Goal: Task Accomplishment & Management: Manage account settings

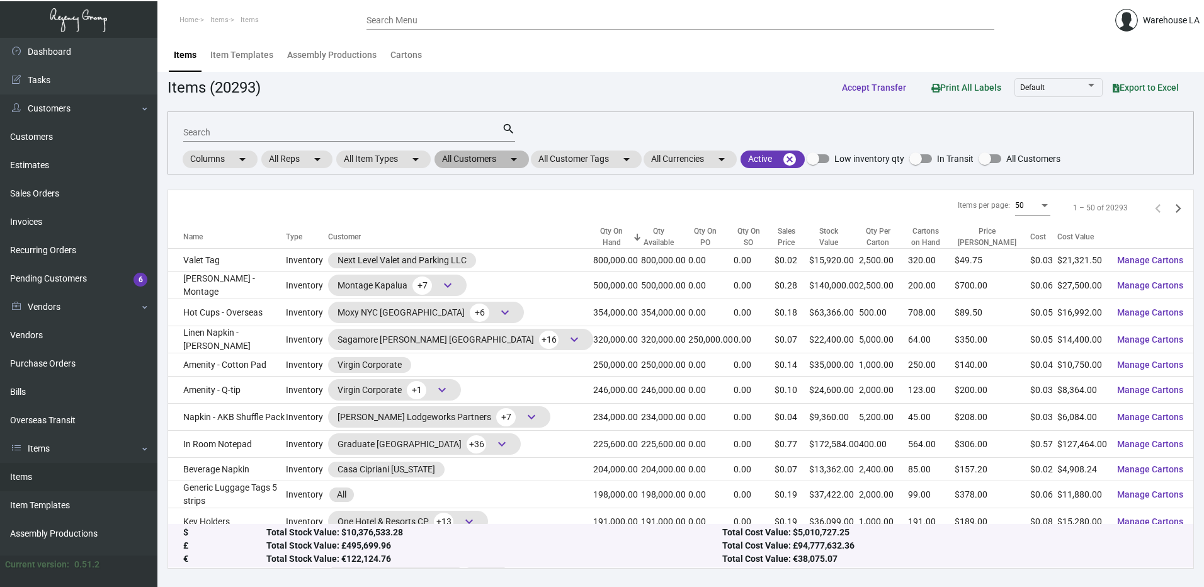
click at [499, 166] on mat-chip "All Customers arrow_drop_down" at bounding box center [482, 160] width 94 height 18
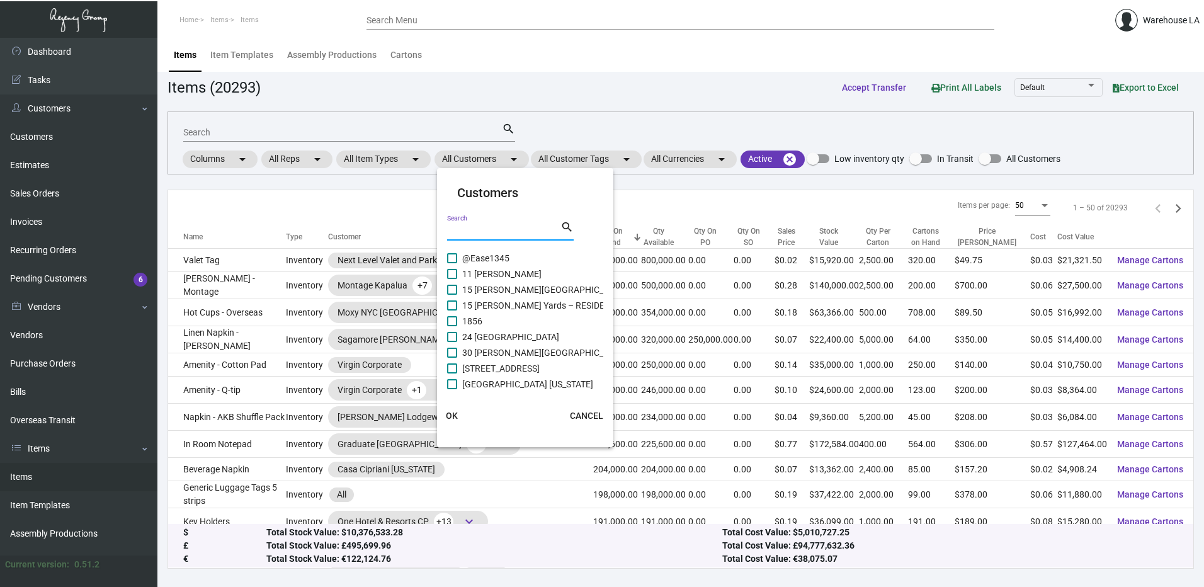
click at [473, 231] on input "Search" at bounding box center [503, 231] width 113 height 10
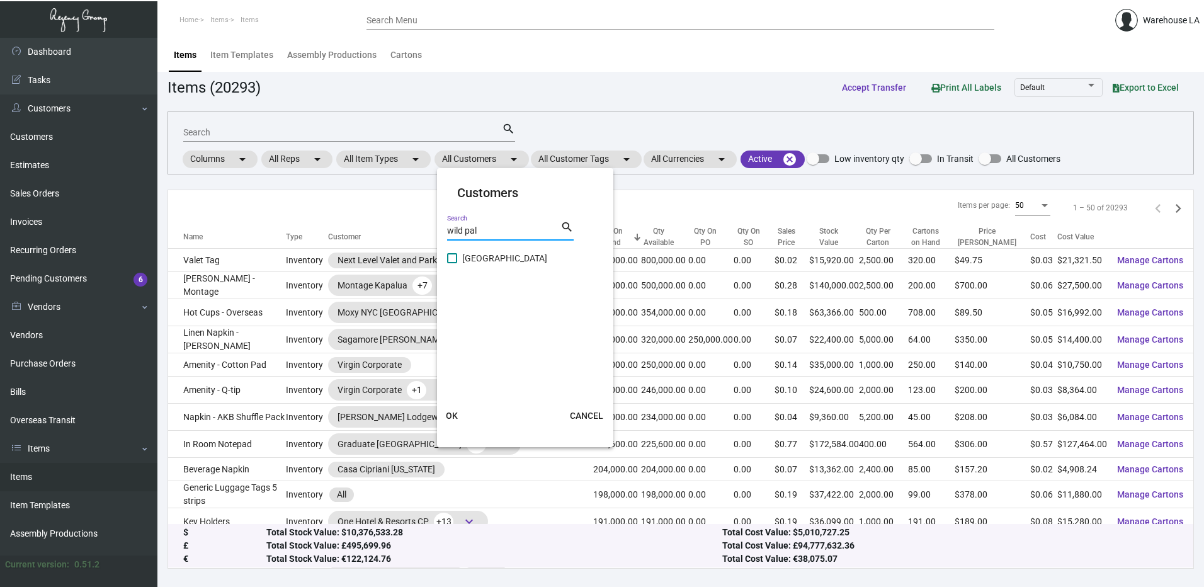
type input "wild pal"
click at [472, 256] on span "[GEOGRAPHIC_DATA]" at bounding box center [504, 258] width 85 height 15
click at [452, 263] on input "[GEOGRAPHIC_DATA]" at bounding box center [452, 263] width 1 height 1
checkbox input "true"
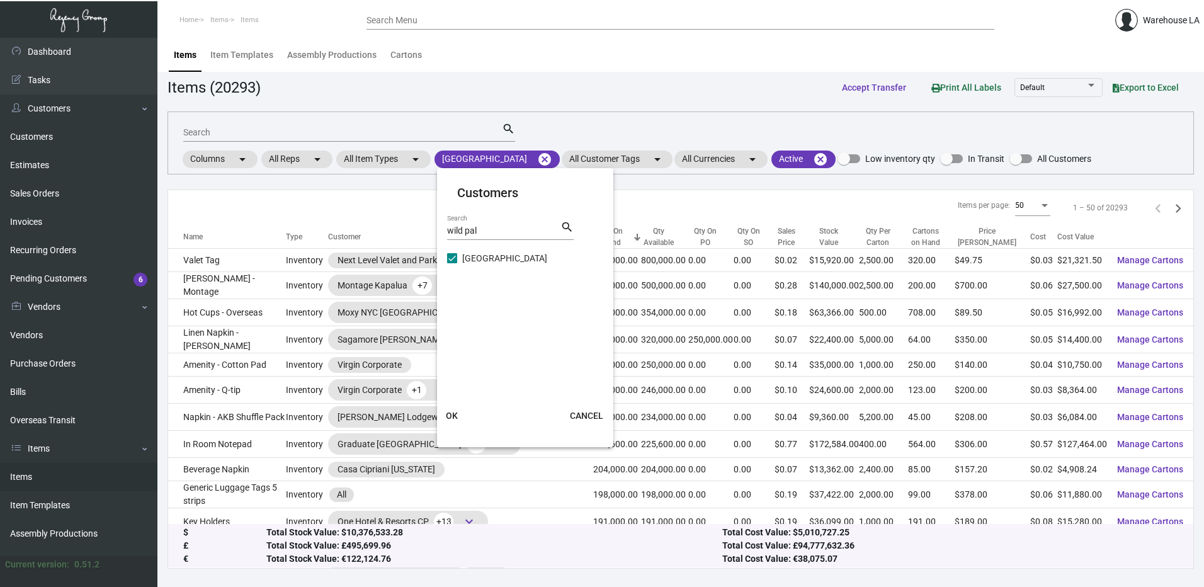
click at [452, 421] on button "OK" at bounding box center [452, 415] width 40 height 23
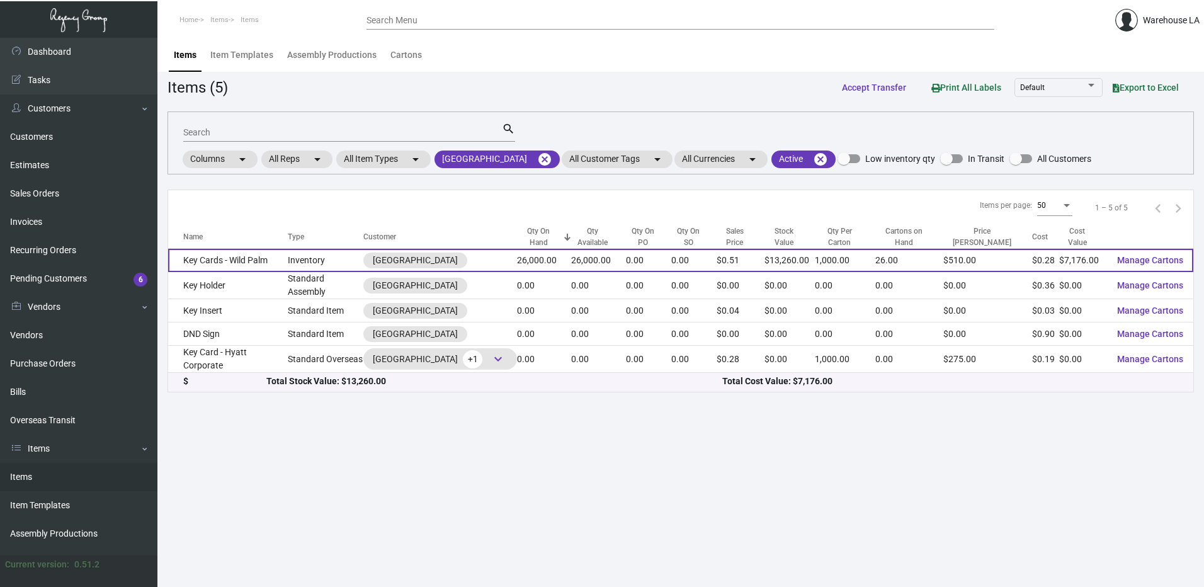
click at [222, 255] on td "Key Cards - Wild Palm" at bounding box center [228, 260] width 120 height 23
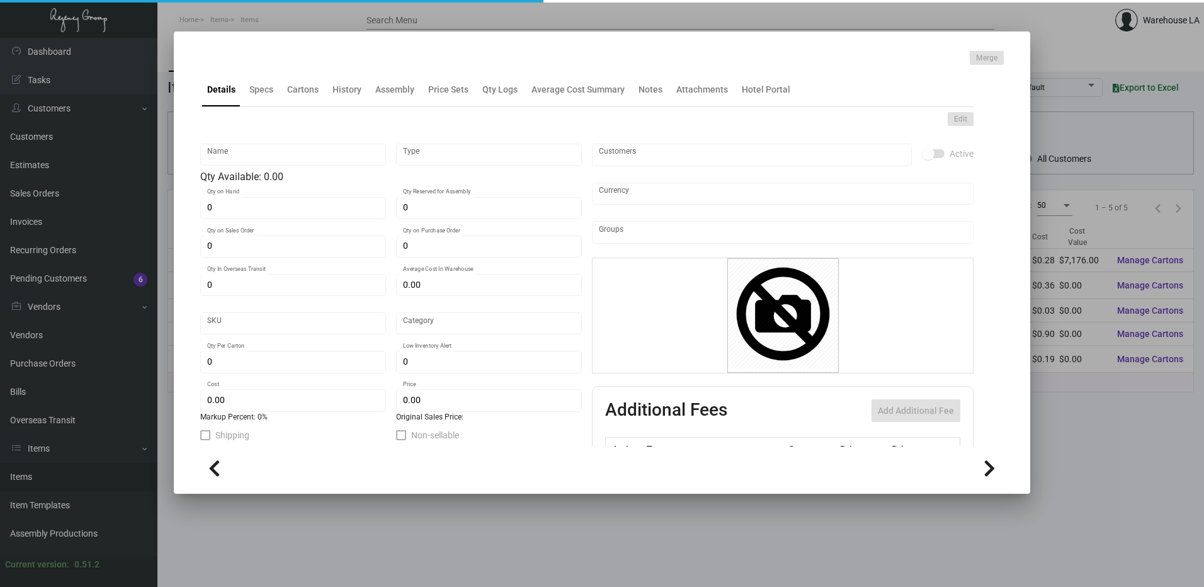
type input "Key Cards - Wild Palm"
type input "Inventory"
type input "26,000"
type input "$ 0.30"
type input "WPH-KC"
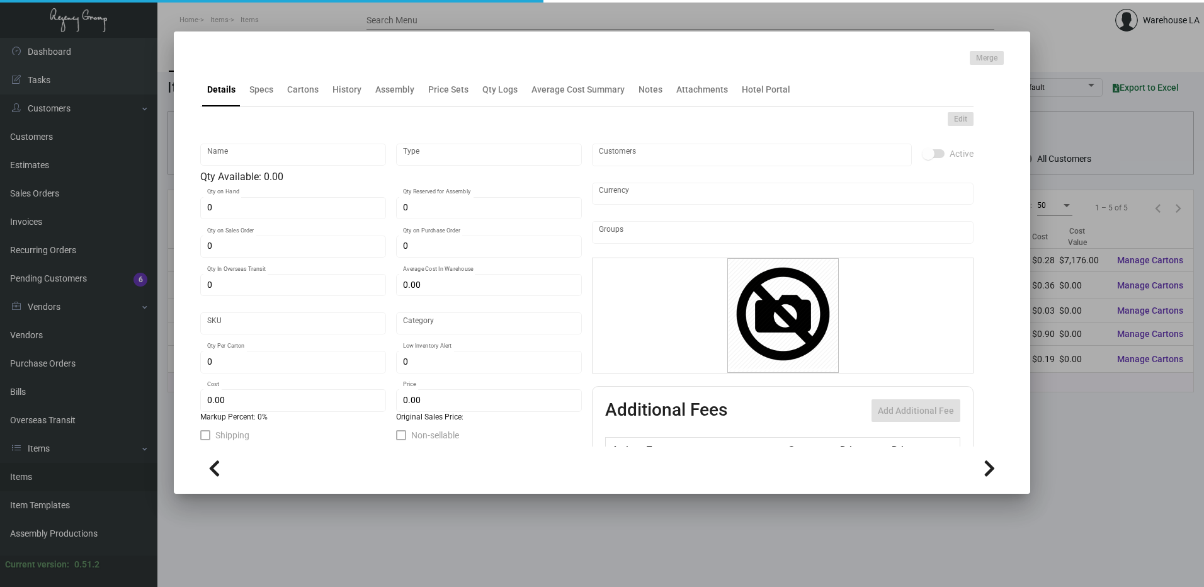
type input "Overseas"
type input "1,000"
type input "$ 0.276"
type input "$ 0.51"
checkbox input "true"
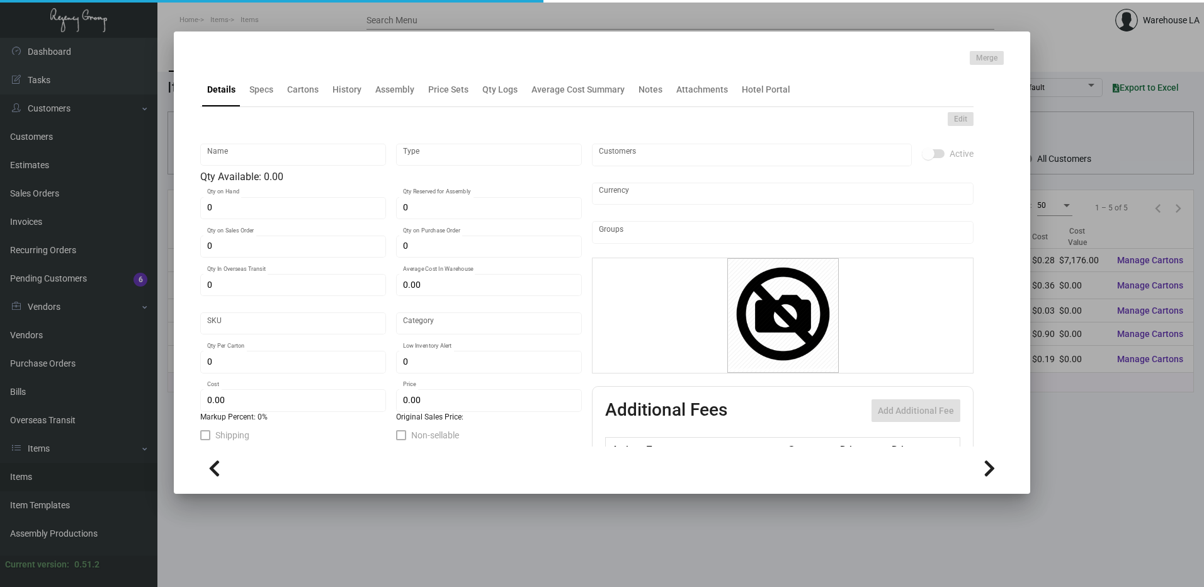
checkbox input "true"
type input "United States Dollar $"
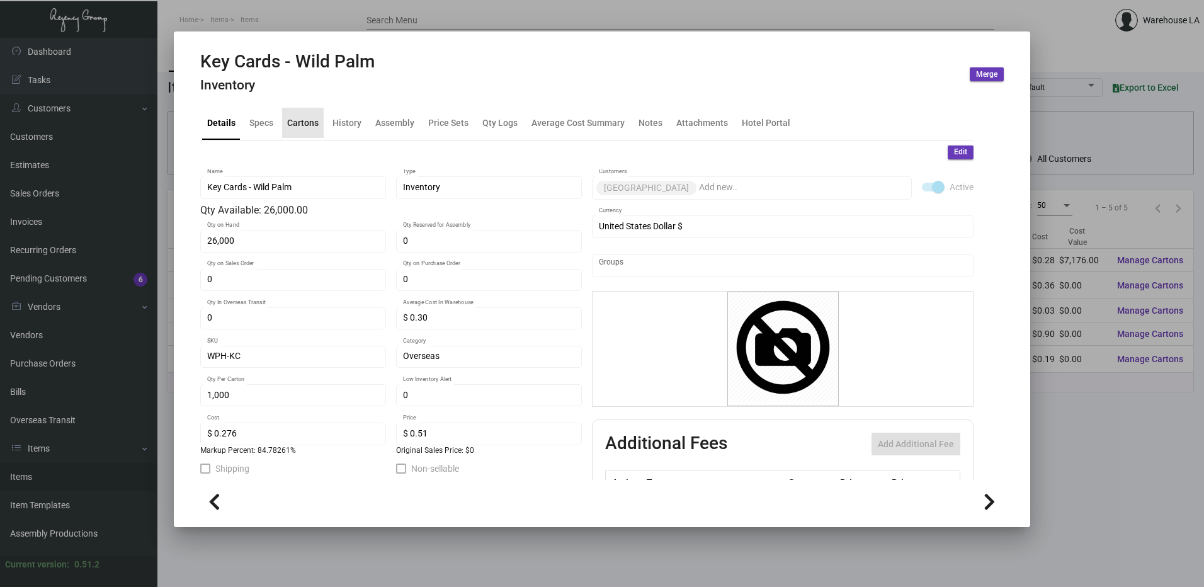
click at [299, 119] on div "Cartons" at bounding box center [302, 122] width 31 height 13
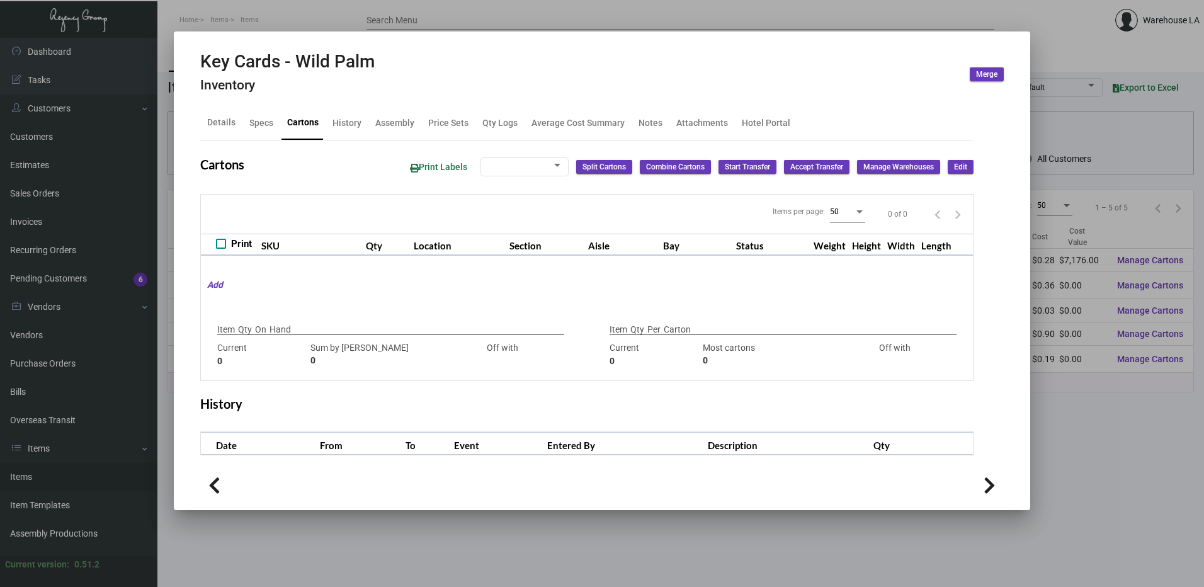
type input "26,000"
type input "26000"
type input "0"
type input "1,000"
type input "1000"
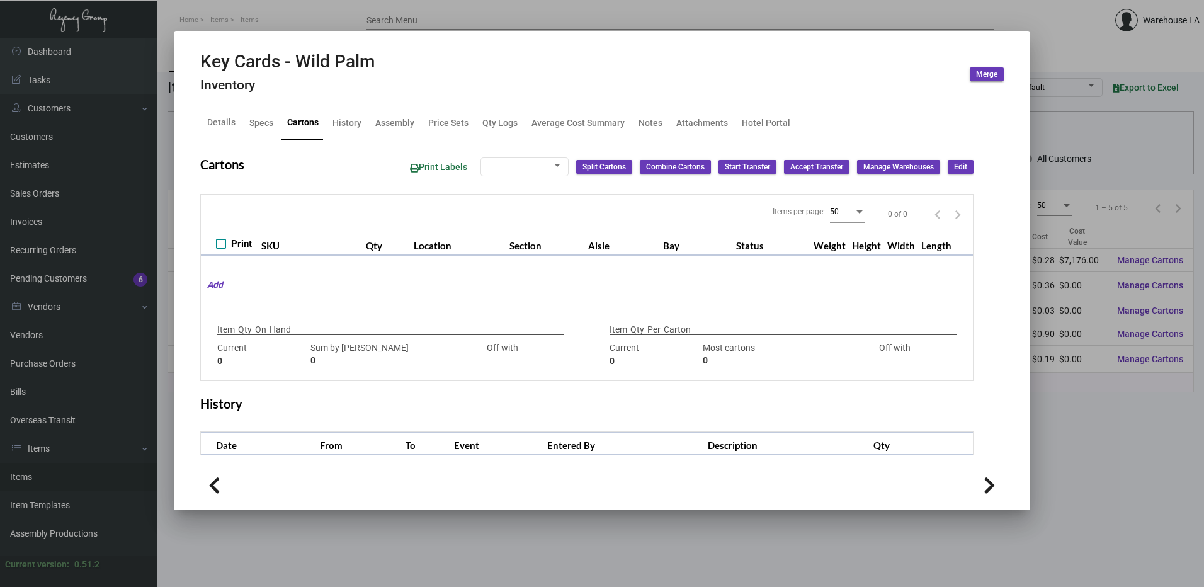
type input "0"
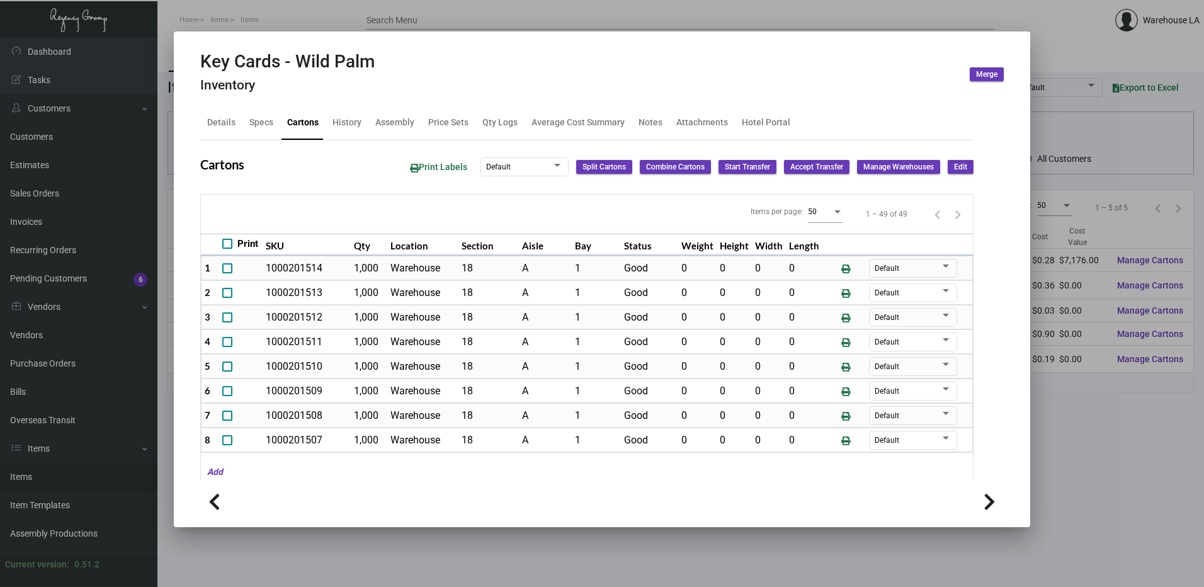
scroll to position [189, 0]
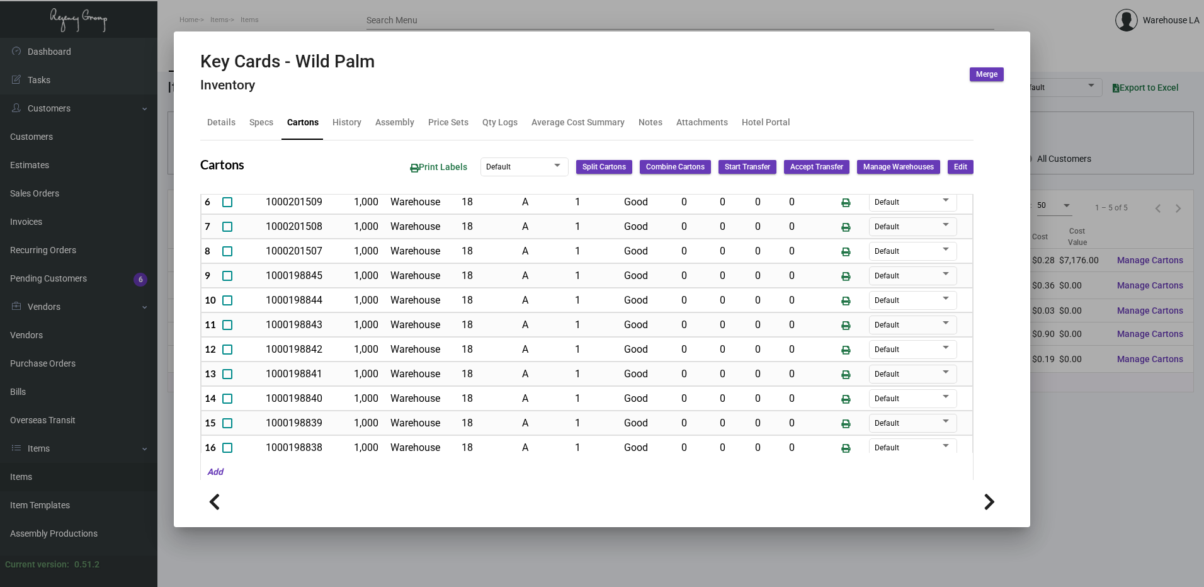
click at [263, 14] on div at bounding box center [602, 293] width 1204 height 587
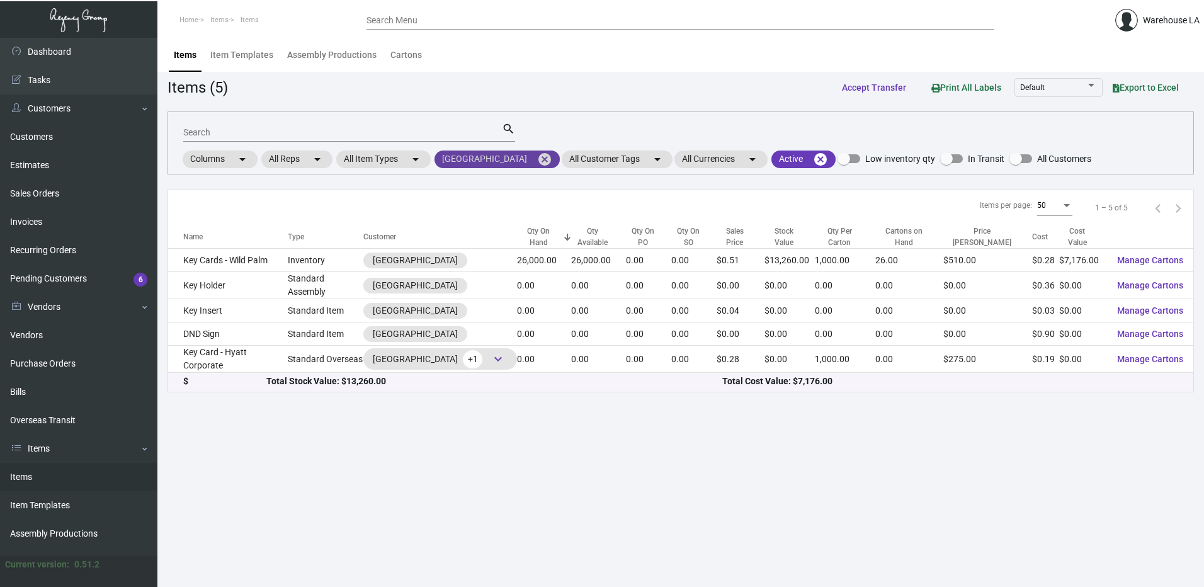
click at [537, 162] on mat-icon "cancel" at bounding box center [544, 159] width 15 height 15
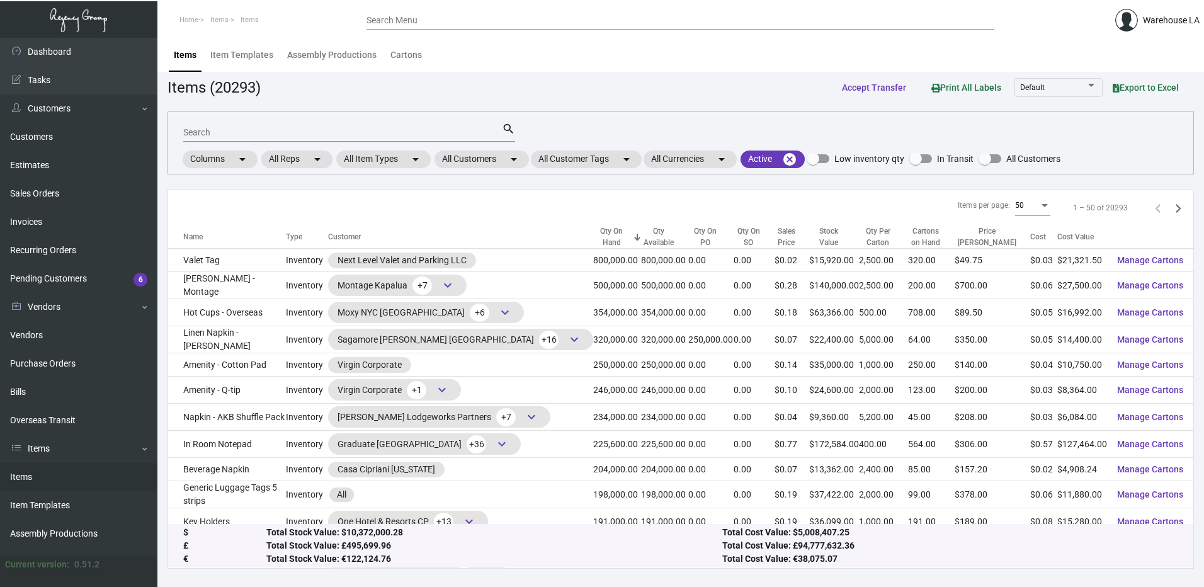
click at [360, 122] on div "Search" at bounding box center [342, 132] width 319 height 20
click at [355, 133] on input "Search" at bounding box center [342, 133] width 319 height 10
paste input "Wyndham Grand"
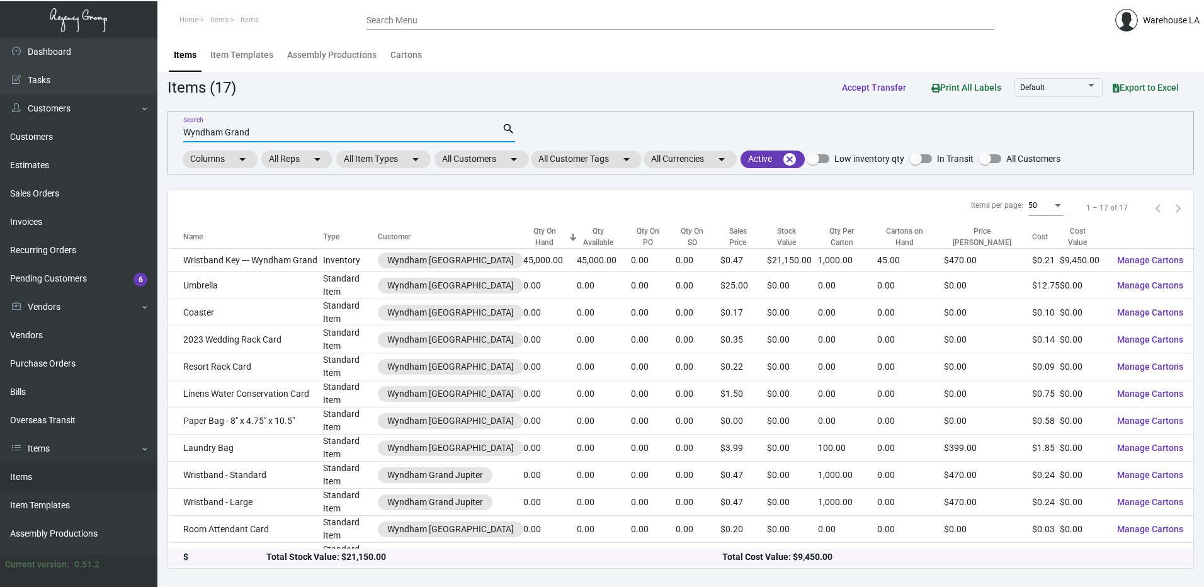
type input "Wyndham Grand"
drag, startPoint x: 278, startPoint y: 139, endPoint x: 271, endPoint y: 138, distance: 6.3
click at [272, 139] on div "Wyndham Grand Search" at bounding box center [342, 132] width 319 height 20
drag, startPoint x: 207, startPoint y: 135, endPoint x: 168, endPoint y: 135, distance: 38.4
click at [168, 135] on div "Wyndham Grand Search search Columns arrow_drop_down All Reps arrow_drop_down Al…" at bounding box center [681, 142] width 1027 height 63
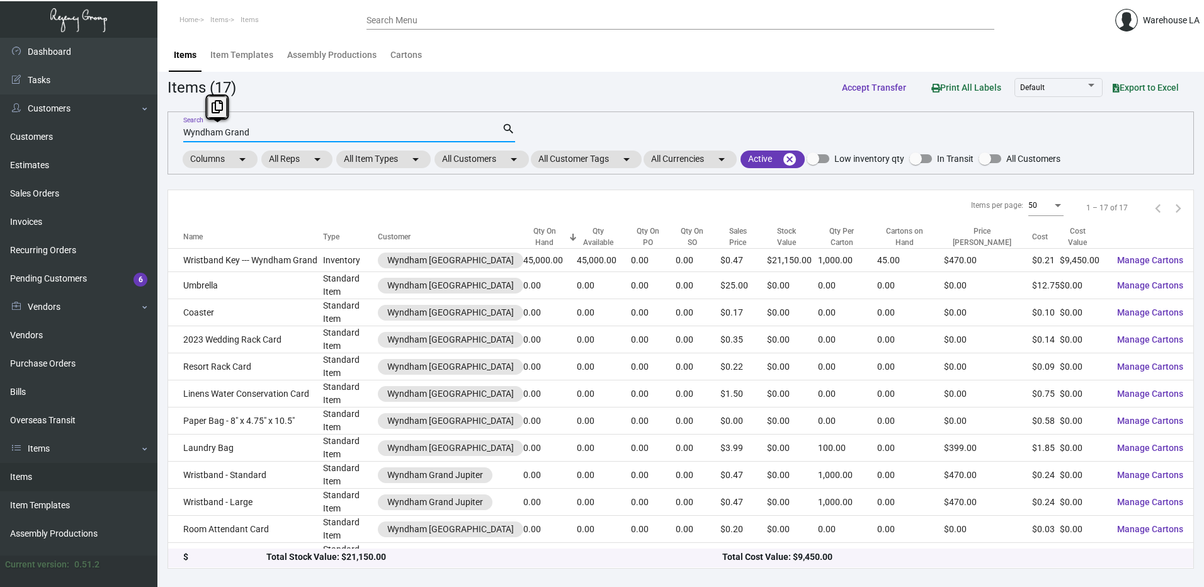
drag, startPoint x: 582, startPoint y: 103, endPoint x: 574, endPoint y: 106, distance: 8.8
click at [581, 103] on app-items "Items (17) Accept Transfer Print All Labels Default Export to Excel Wyndham Gra…" at bounding box center [681, 322] width 1027 height 493
click at [363, 86] on div "Items (17) Accept Transfer Print All Labels Default Export to Excel" at bounding box center [681, 87] width 1027 height 23
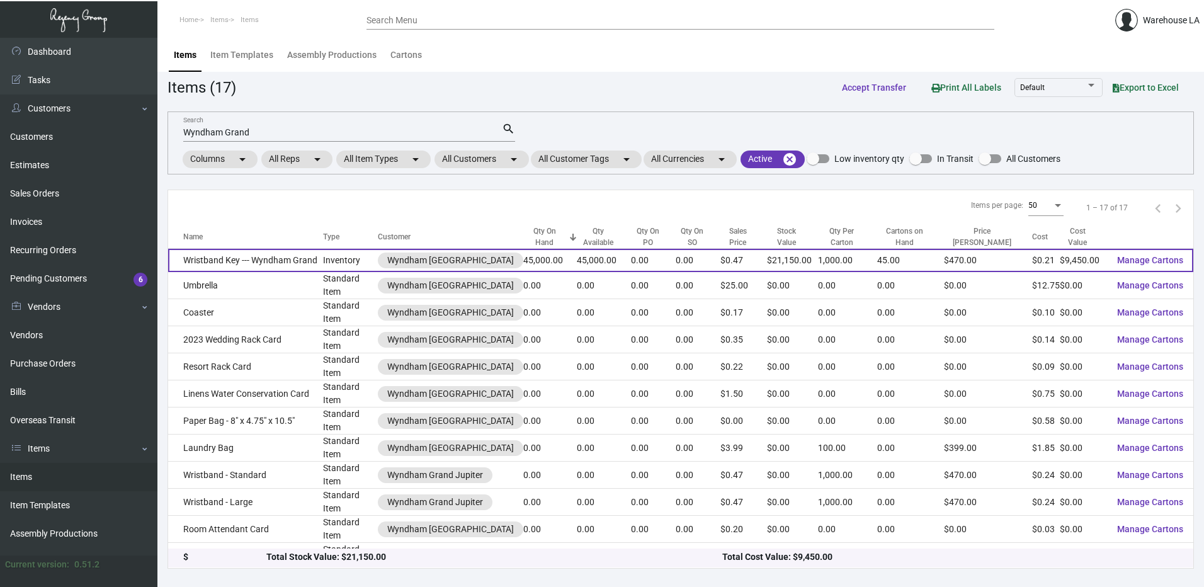
click at [234, 259] on td "Wristband Key --- Wyndham Grand" at bounding box center [245, 260] width 155 height 23
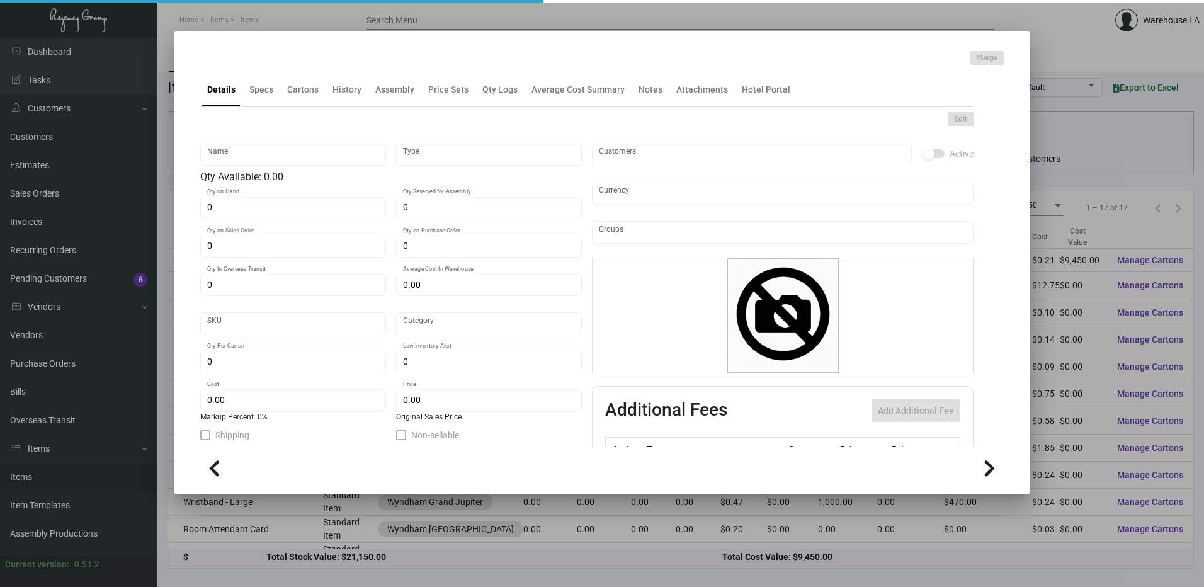
type input "Wristband Key --- Wyndham Grand"
type input "Inventory"
type input "45,000"
type input "$ 0.21"
type input "Overseas"
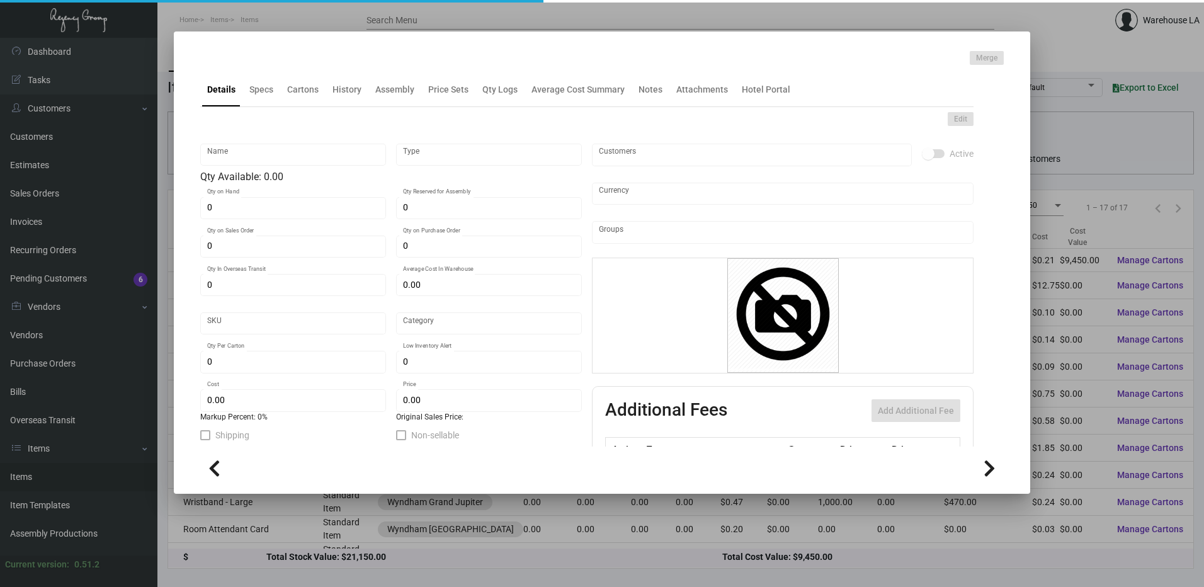
type input "1,000"
type input "3,000"
type input "$ 0.21"
type input "$ 0.47"
checkbox input "true"
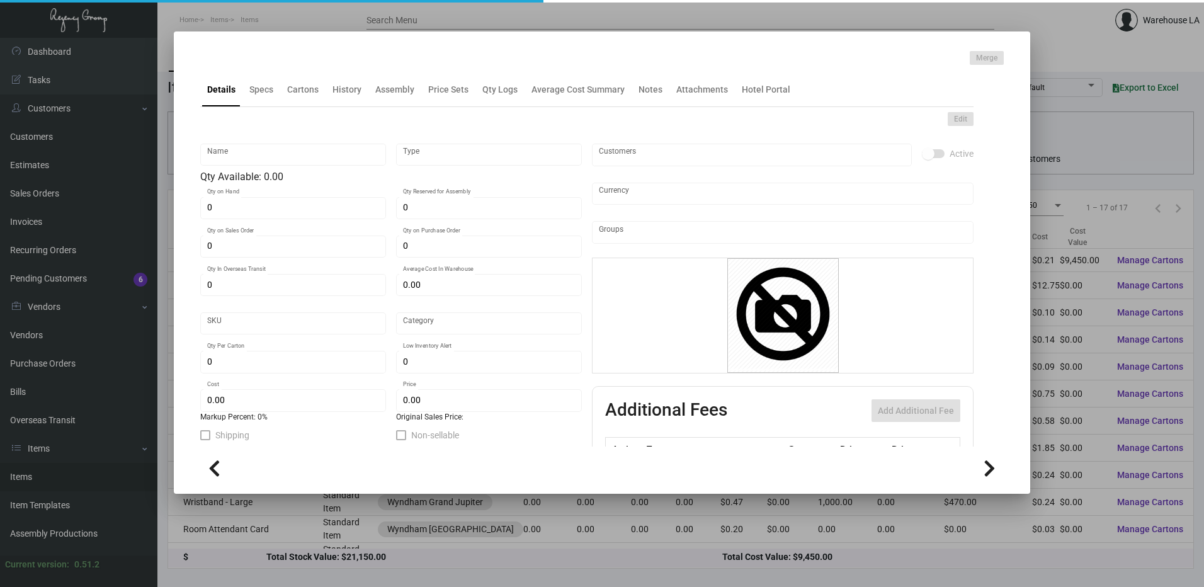
type input "United States Dollar $"
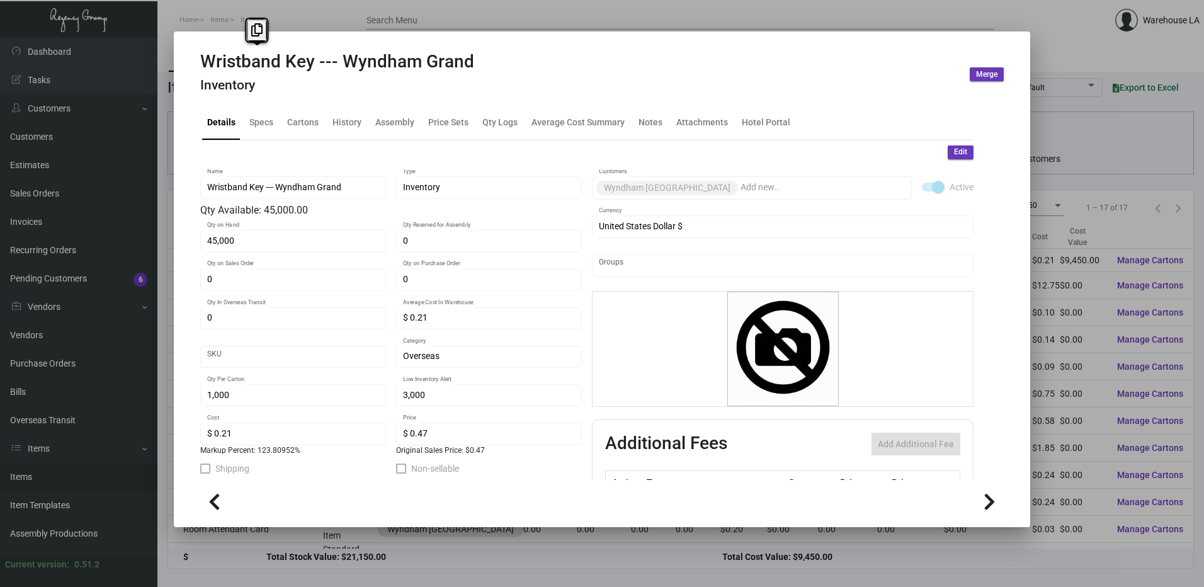
drag, startPoint x: 316, startPoint y: 60, endPoint x: 173, endPoint y: 67, distance: 143.2
click at [173, 67] on div "Wristband Key --- Wyndham Grand Inventory Merge Details Specs Cartons History A…" at bounding box center [602, 293] width 1204 height 587
drag, startPoint x: 173, startPoint y: 67, endPoint x: 306, endPoint y: 92, distance: 135.8
click at [306, 92] on h4 "Inventory" at bounding box center [337, 85] width 274 height 16
drag, startPoint x: 312, startPoint y: 62, endPoint x: 190, endPoint y: 72, distance: 122.6
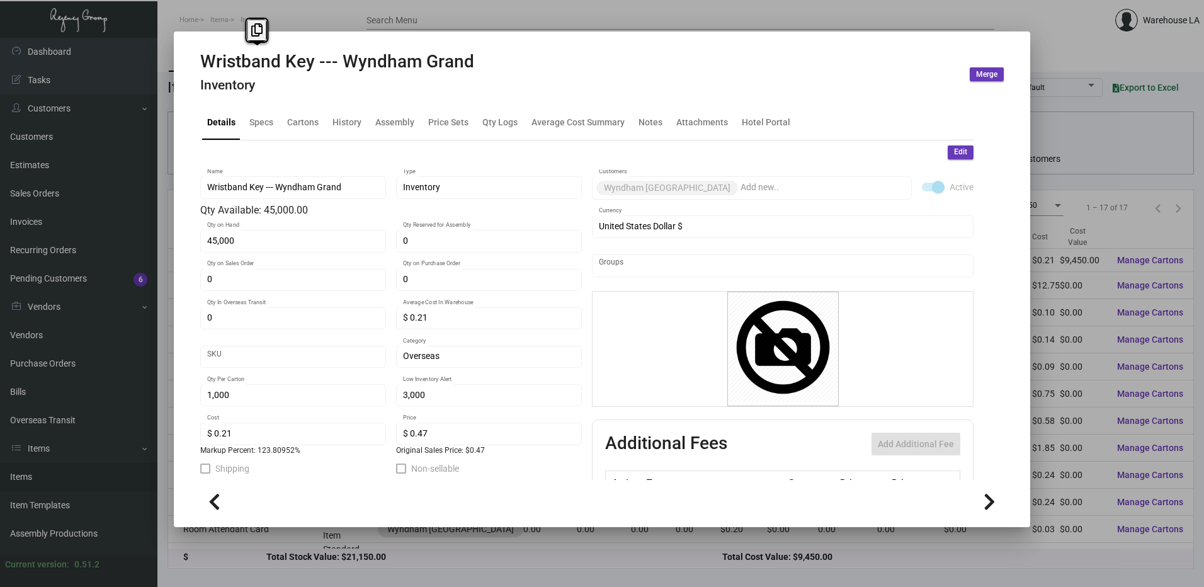
click at [190, 72] on mat-dialog-container "Wristband Key --- Wyndham Grand Inventory Merge Details Specs Cartons History A…" at bounding box center [602, 279] width 857 height 496
drag, startPoint x: 190, startPoint y: 72, endPoint x: 309, endPoint y: 84, distance: 120.3
click at [309, 85] on h4 "Inventory" at bounding box center [337, 85] width 274 height 16
drag, startPoint x: 308, startPoint y: 64, endPoint x: 195, endPoint y: 62, distance: 113.4
click at [195, 62] on mat-dialog-container "Wristband Key --- Wyndham Grand Inventory Merge Details Specs Cartons History A…" at bounding box center [602, 279] width 857 height 496
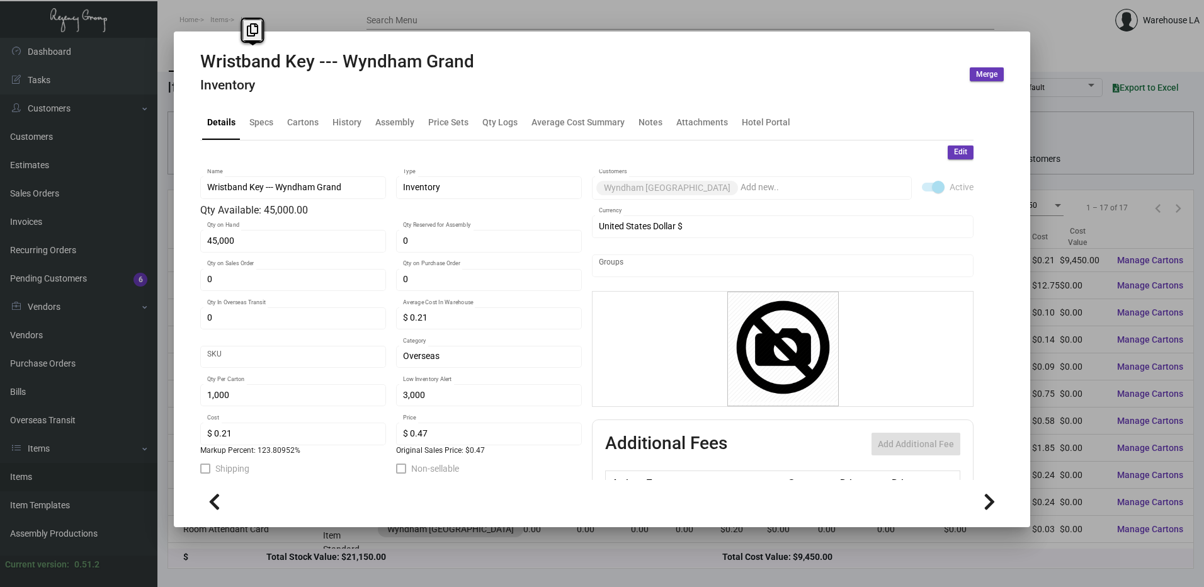
drag, startPoint x: 195, startPoint y: 62, endPoint x: 309, endPoint y: 66, distance: 114.1
click at [309, 66] on h2 "Wristband Key --- Wyndham Grand" at bounding box center [337, 61] width 274 height 21
drag, startPoint x: 317, startPoint y: 66, endPoint x: 202, endPoint y: 65, distance: 114.6
click at [202, 65] on h2 "Wristband Key --- Wyndham Grand" at bounding box center [337, 61] width 274 height 21
copy h2 "Wristband Key"
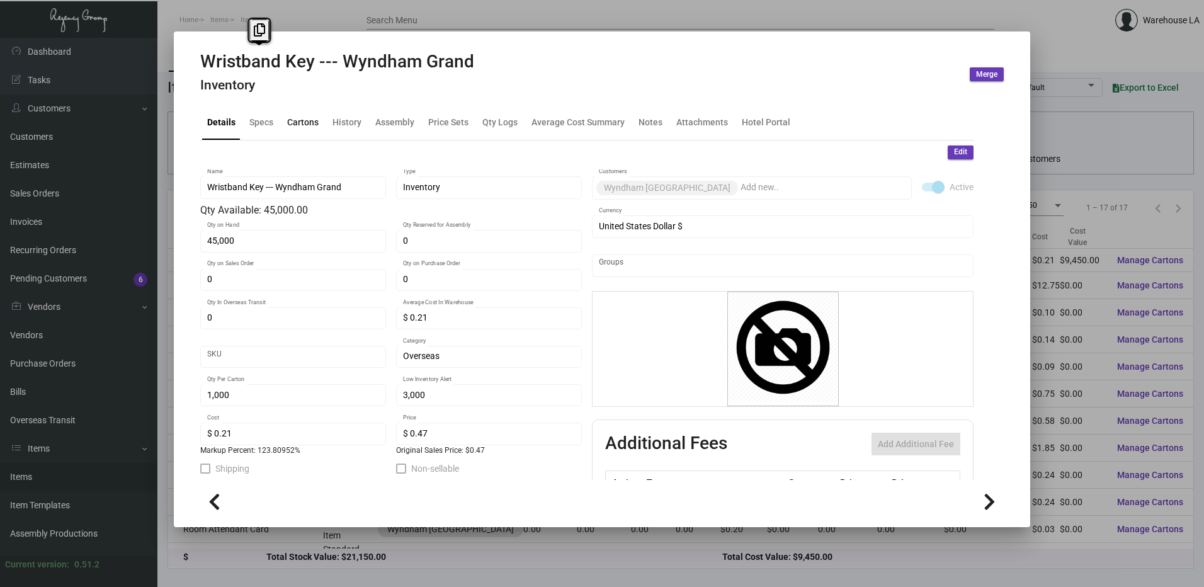
click at [311, 118] on div "Cartons" at bounding box center [302, 122] width 31 height 13
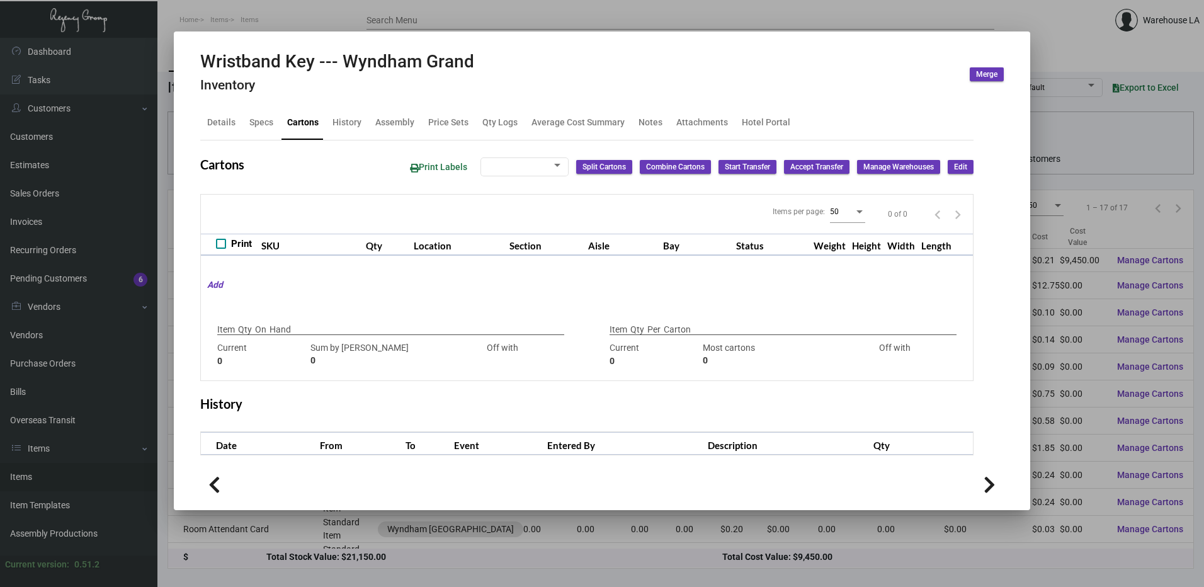
type input "45,000"
type input "38000"
type input "+7000"
type input "1,000"
type input "1000"
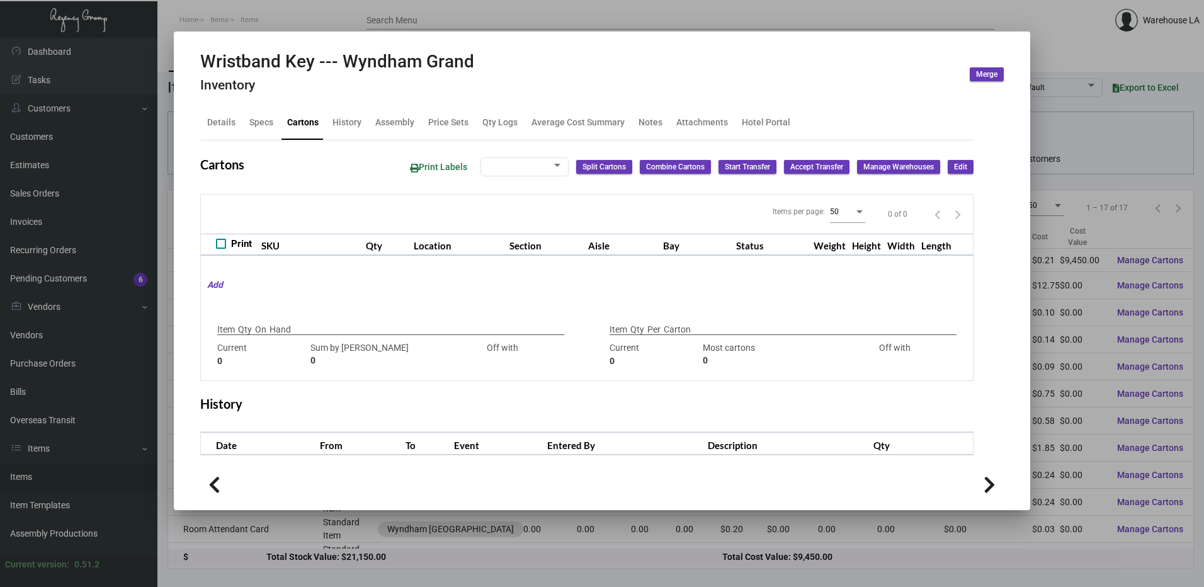
type input "0"
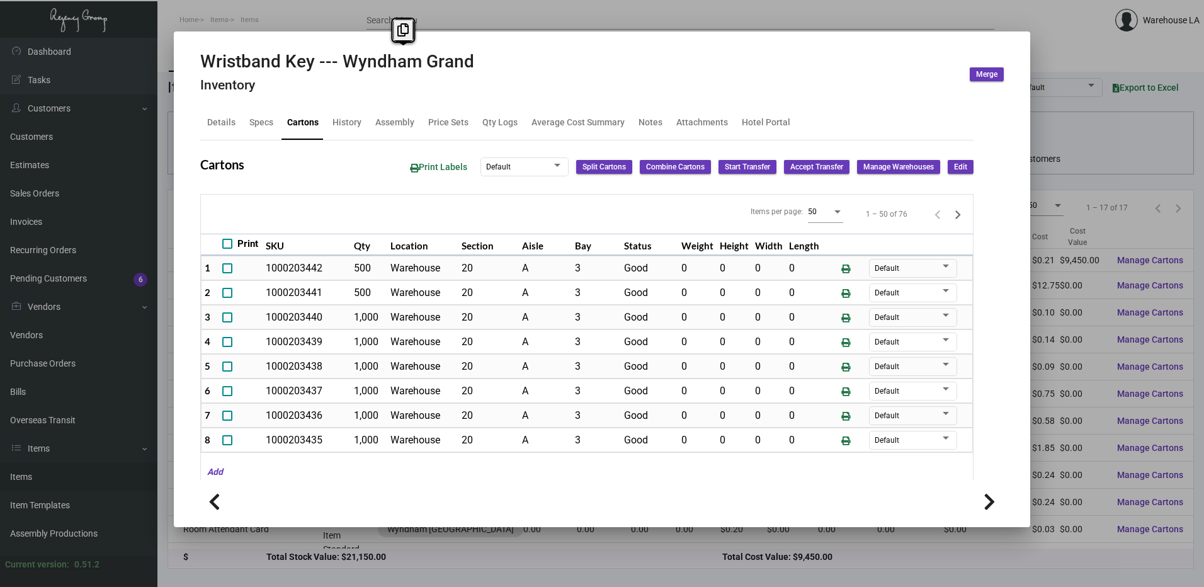
drag, startPoint x: 473, startPoint y: 66, endPoint x: 338, endPoint y: 66, distance: 134.8
click at [338, 66] on div "Wristband Key --- Wyndham Grand Inventory Merge" at bounding box center [602, 74] width 804 height 47
copy h2 "Wyndham Grand"
click at [510, 59] on div "Wristband Key --- Wyndham Grand Inventory Merge" at bounding box center [602, 74] width 804 height 47
click at [436, 23] on div at bounding box center [602, 293] width 1204 height 587
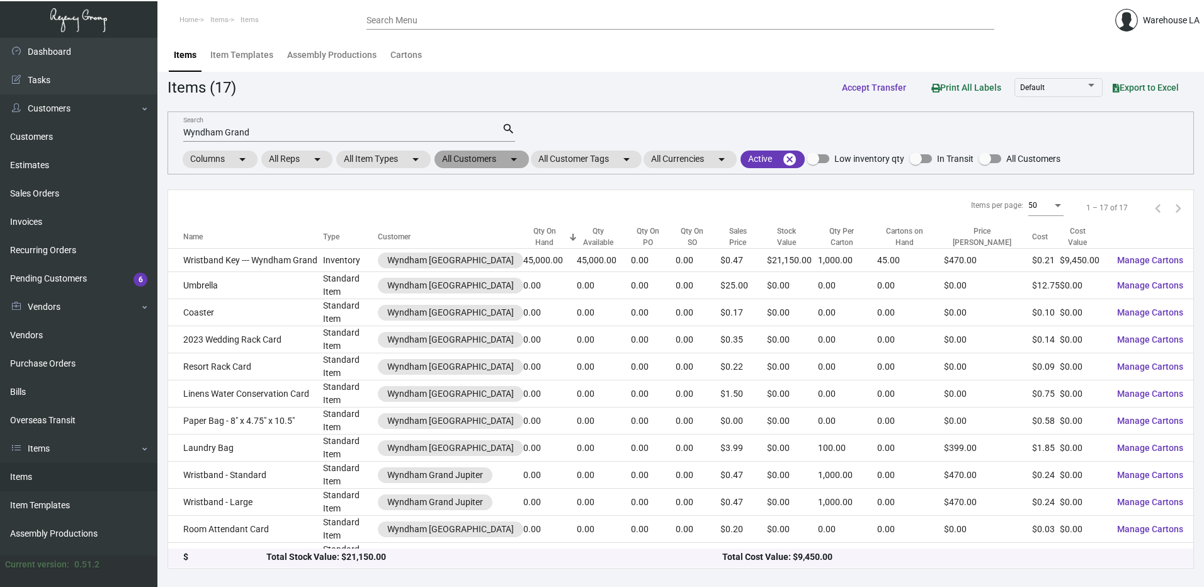
click at [506, 159] on mat-chip "All Customers arrow_drop_down" at bounding box center [482, 160] width 94 height 18
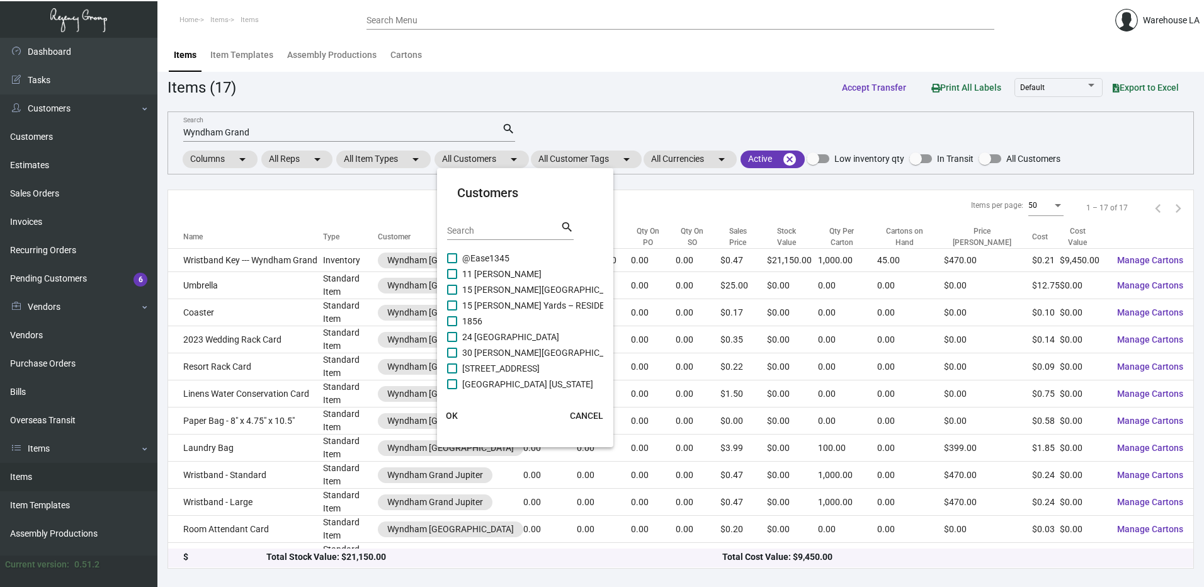
click at [477, 231] on input "Search" at bounding box center [503, 231] width 113 height 10
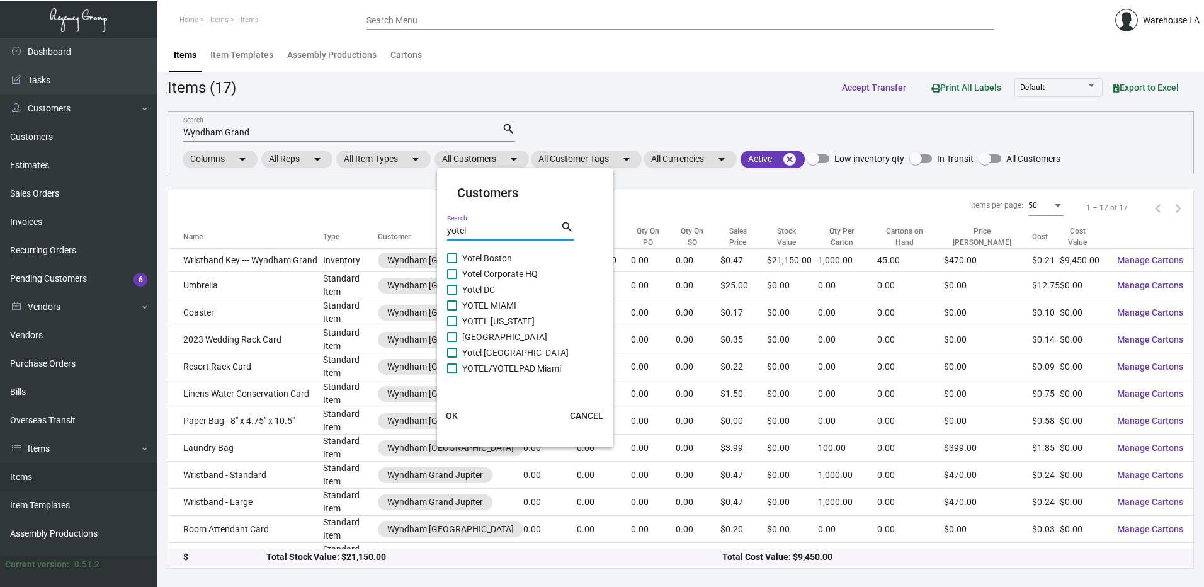
type input "yotel"
click at [475, 339] on span "[GEOGRAPHIC_DATA]" at bounding box center [504, 336] width 85 height 15
click at [452, 342] on input "[GEOGRAPHIC_DATA]" at bounding box center [452, 342] width 1 height 1
checkbox input "true"
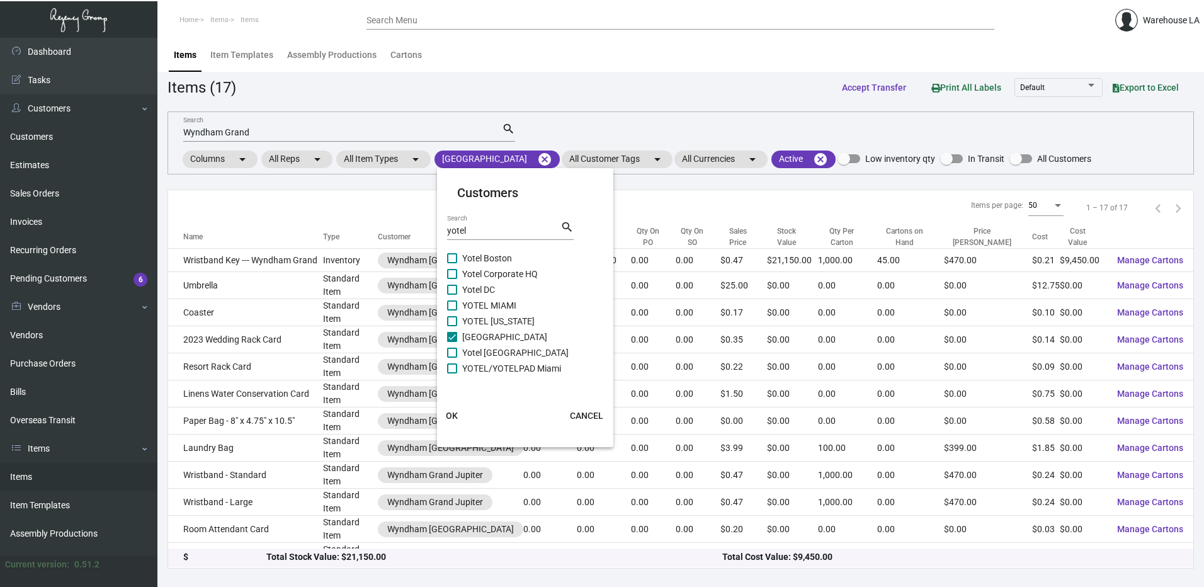
click at [455, 420] on span "OK" at bounding box center [452, 416] width 12 height 10
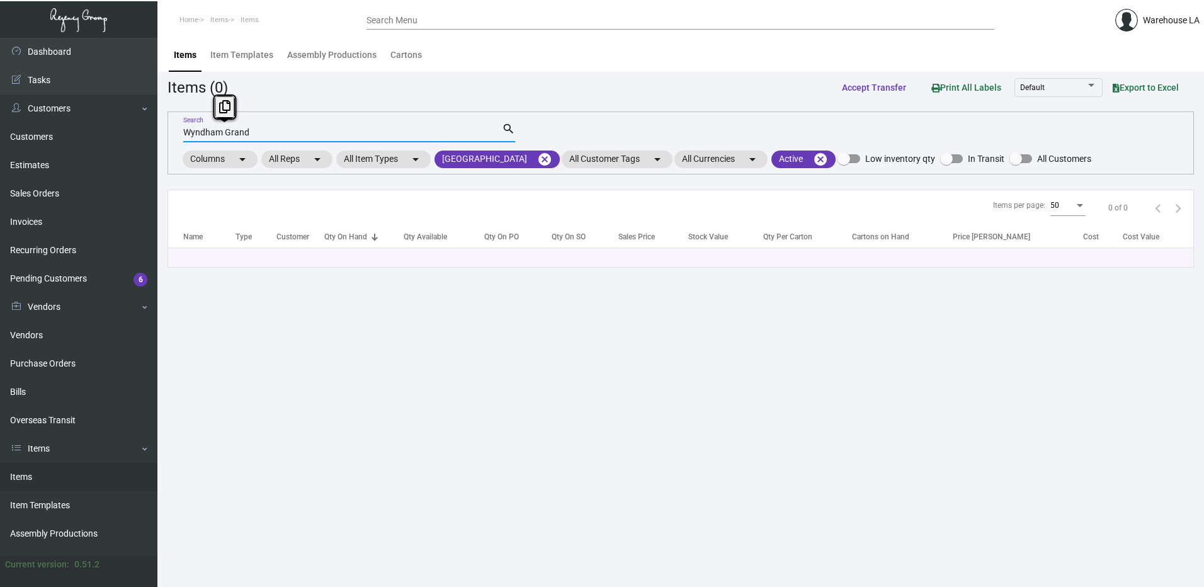
drag, startPoint x: 244, startPoint y: 134, endPoint x: 206, endPoint y: 122, distance: 39.5
click at [206, 122] on div "Wyndham Grand Search" at bounding box center [342, 132] width 319 height 20
click at [253, 132] on input "Wyndd" at bounding box center [342, 133] width 319 height 10
type input "W"
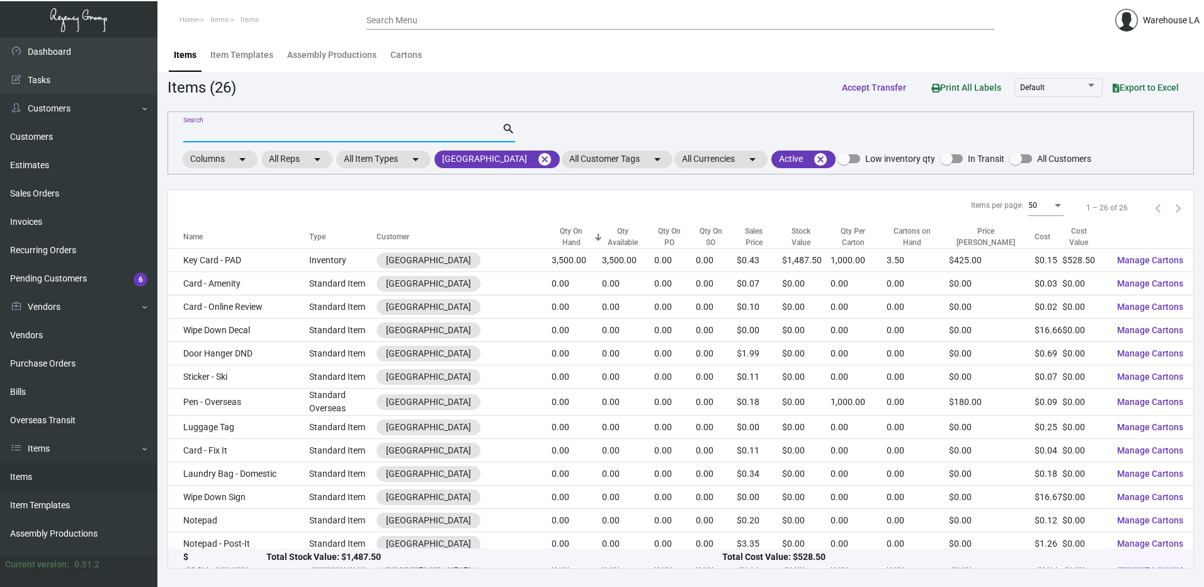
click at [275, 208] on div "Items per page: 50 1 – 26 of 26" at bounding box center [680, 208] width 1025 height 36
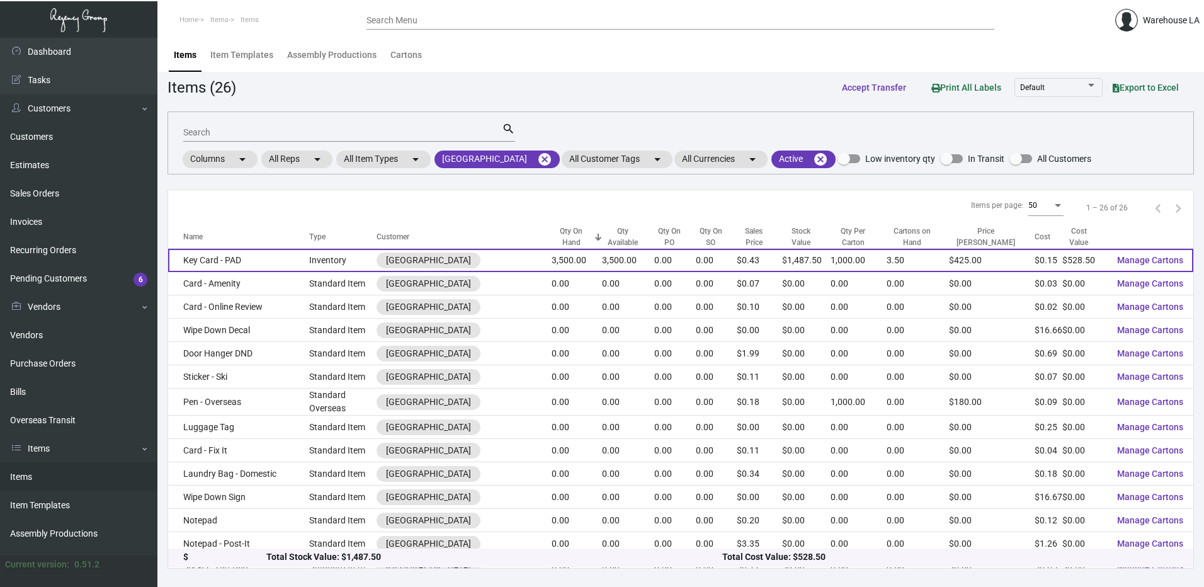
click at [254, 258] on td "Key Card - PAD" at bounding box center [238, 260] width 141 height 23
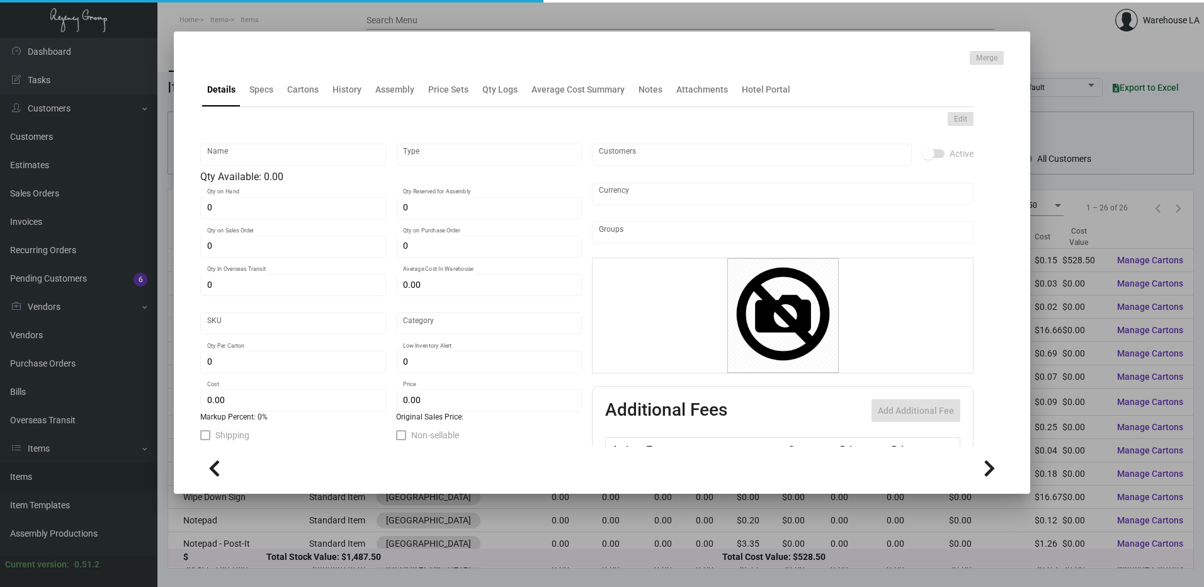
type input "Key Card - PAD"
type input "Inventory"
type input "3,500"
type input "$ 0.4225"
type input "Overseas"
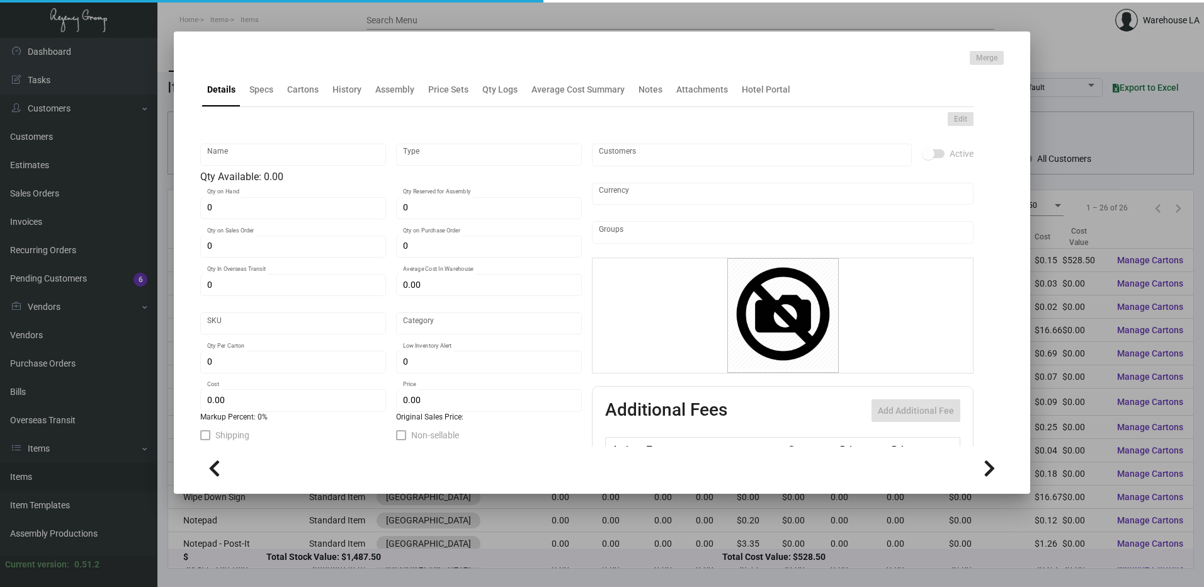
type input "1,000"
type input "$ 0.151"
type input "$ 0.425"
checkbox input "true"
type input "United States Dollar $"
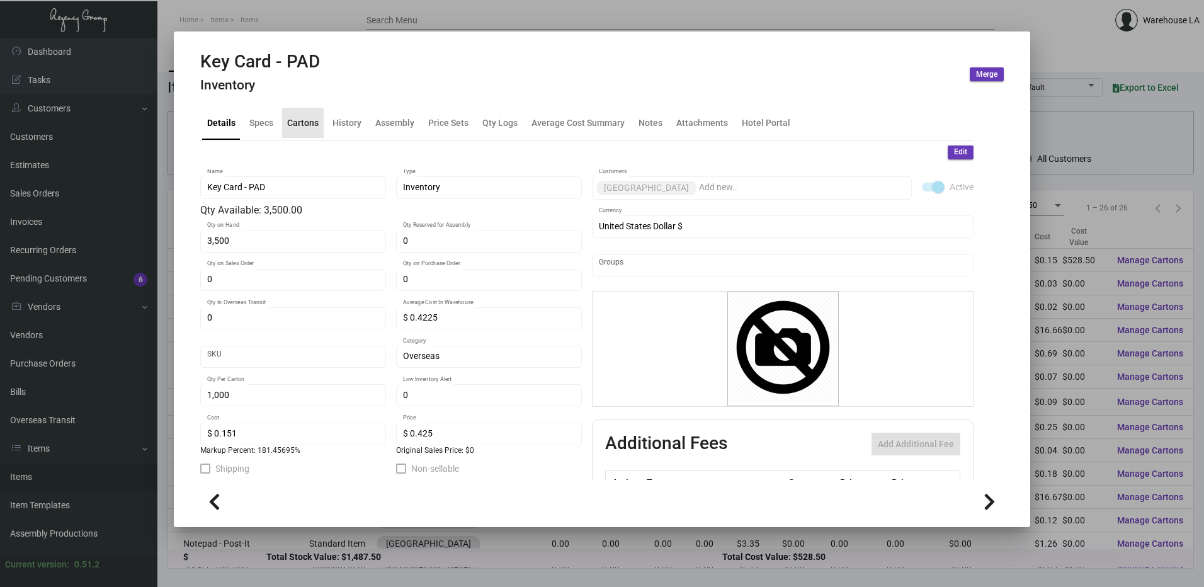
click at [300, 122] on div "Cartons" at bounding box center [302, 122] width 31 height 13
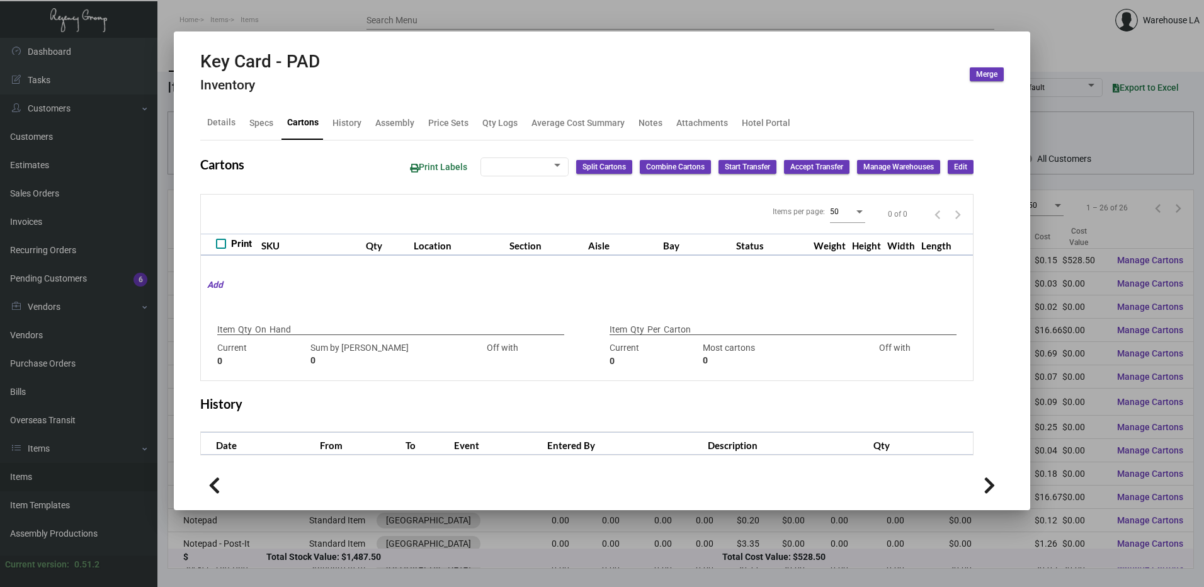
type input "3,500"
type input "3500"
type input "0"
type input "1,000"
type input "2600"
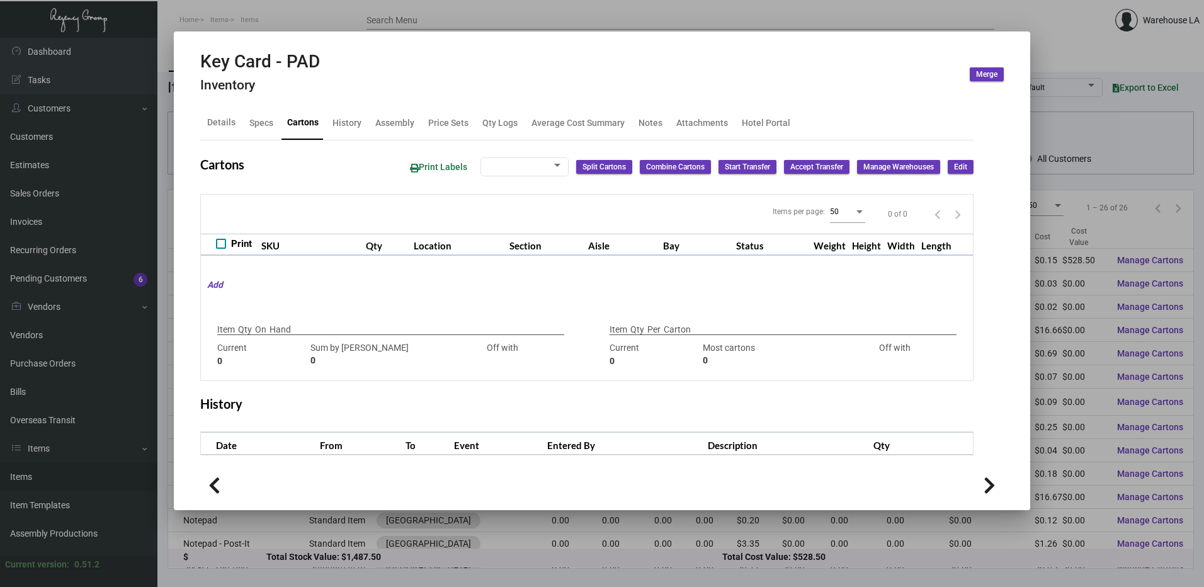
type input "-1600"
